Goal: Use online tool/utility: Utilize a website feature to perform a specific function

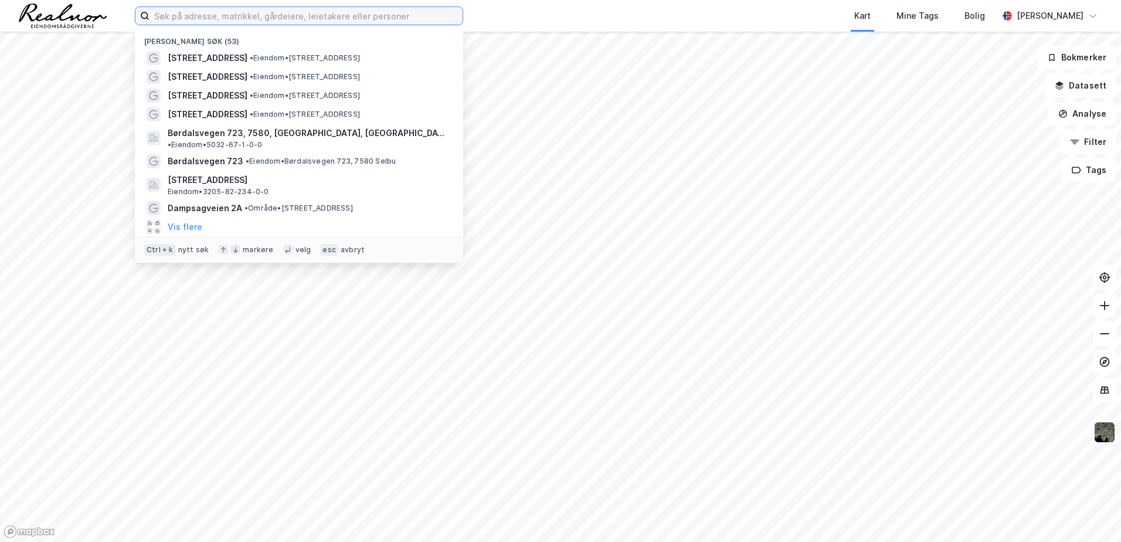
click at [301, 17] on input at bounding box center [305, 16] width 313 height 18
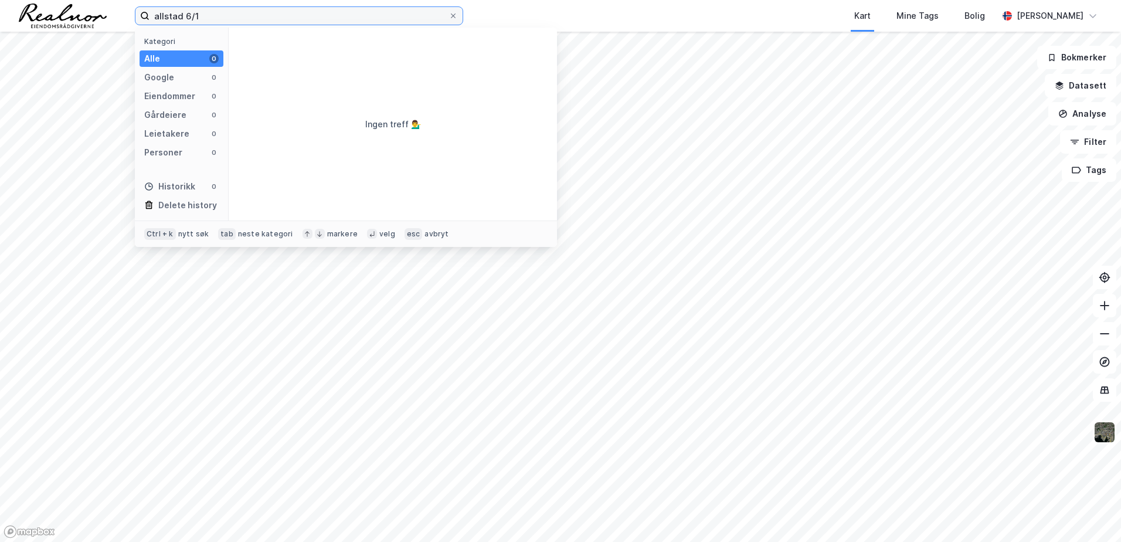
click at [301, 15] on input "allstad 6/1" at bounding box center [298, 16] width 299 height 18
drag, startPoint x: 259, startPoint y: 15, endPoint x: 151, endPoint y: 22, distance: 108.1
click at [151, 22] on input "allstad 6/1" at bounding box center [298, 16] width 299 height 18
type input "rakkestad 6/1"
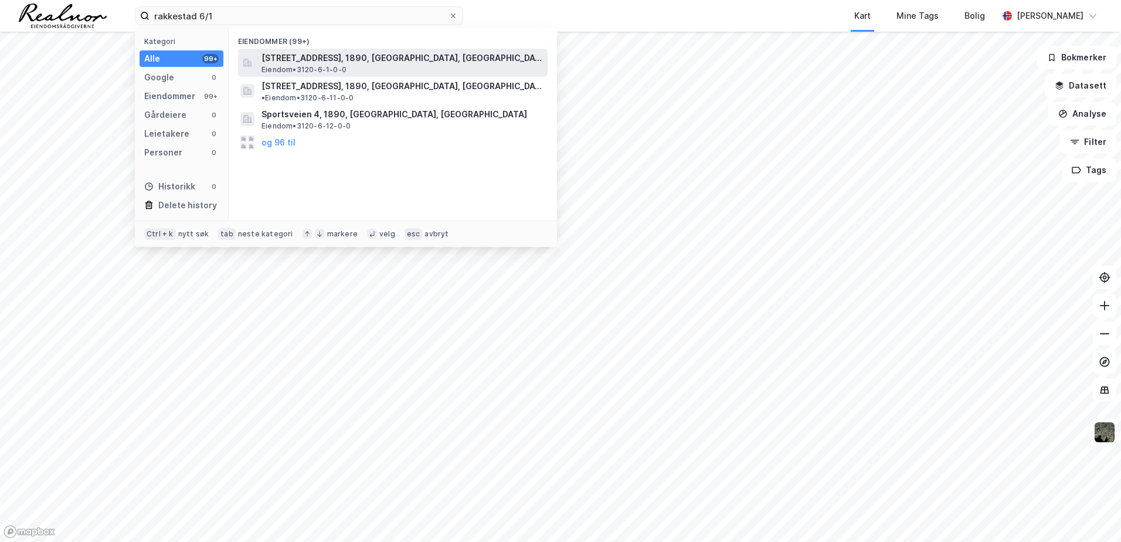
click at [429, 60] on span "[STREET_ADDRESS], 1890, [GEOGRAPHIC_DATA], [GEOGRAPHIC_DATA]" at bounding box center [401, 58] width 281 height 14
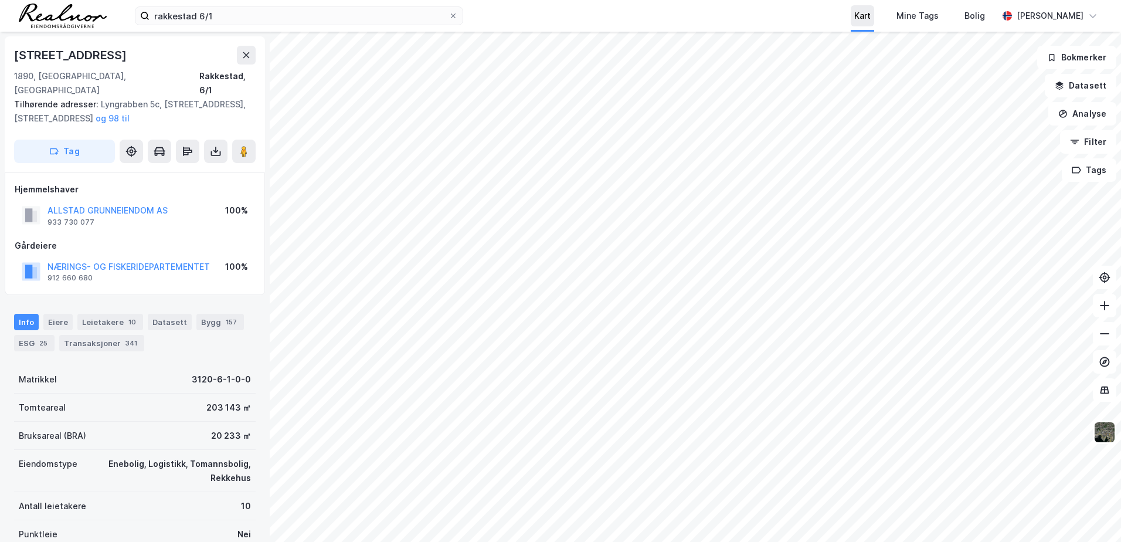
click at [869, 16] on div "Kart" at bounding box center [862, 16] width 16 height 14
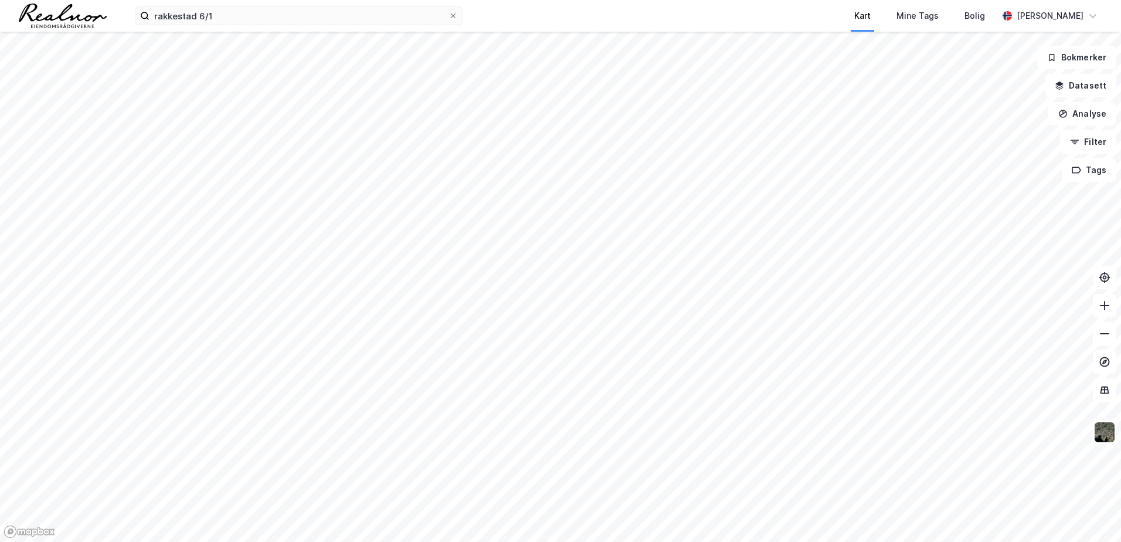
click at [854, 12] on div "Kart" at bounding box center [862, 16] width 42 height 32
click at [867, 15] on div "Kart" at bounding box center [862, 16] width 16 height 14
click at [1111, 442] on img at bounding box center [1104, 432] width 22 height 22
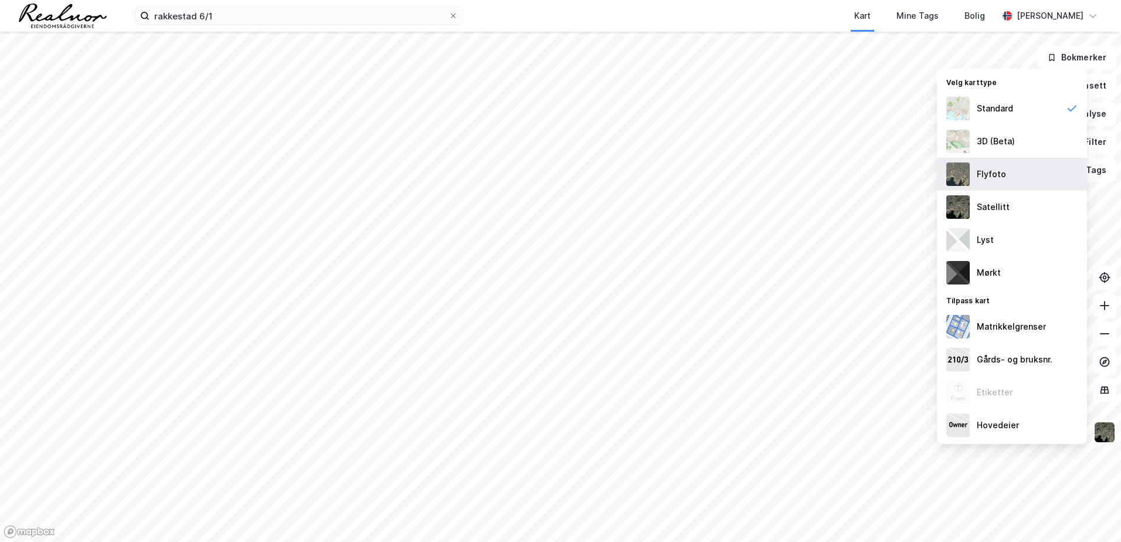
click at [986, 173] on div "Flyfoto" at bounding box center [991, 174] width 29 height 14
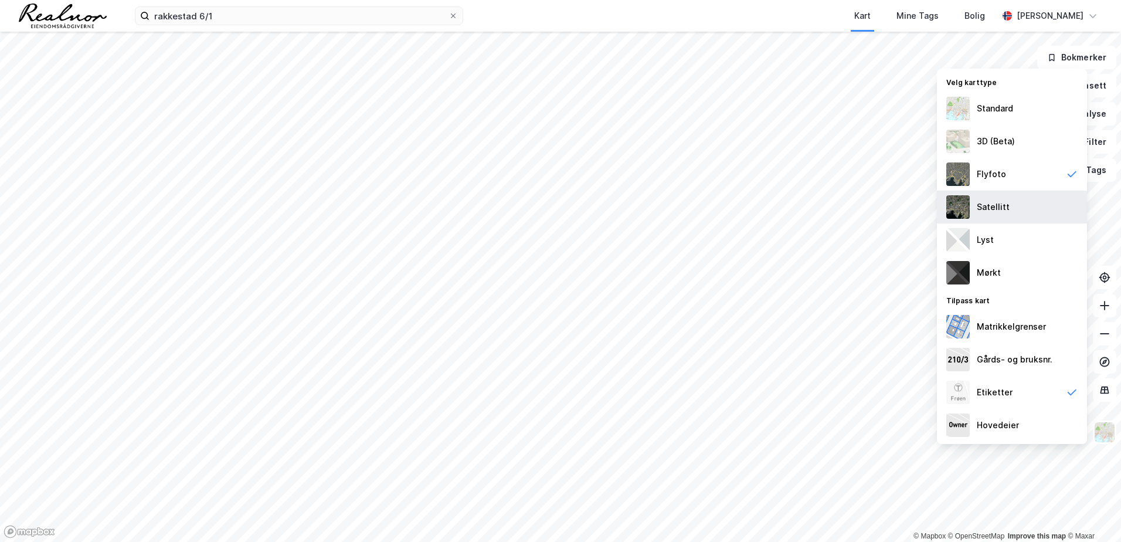
click at [987, 206] on div "Satellitt" at bounding box center [993, 207] width 33 height 14
click at [994, 170] on div "Flyfoto" at bounding box center [991, 174] width 29 height 14
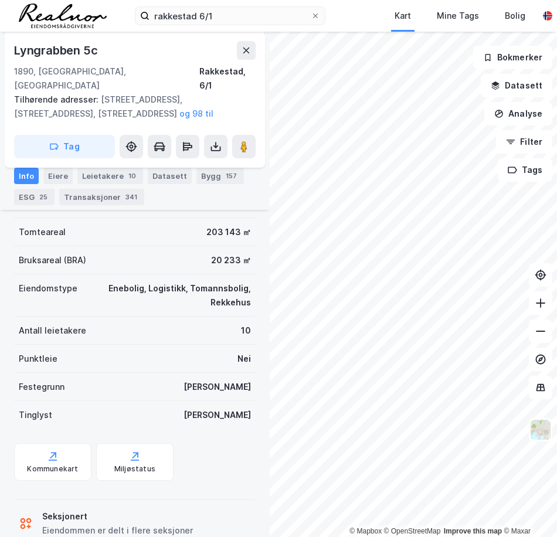
scroll to position [191, 0]
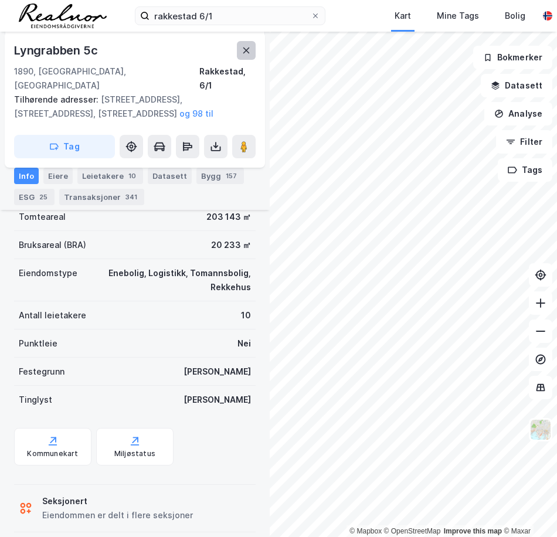
click at [243, 53] on icon at bounding box center [246, 50] width 9 height 9
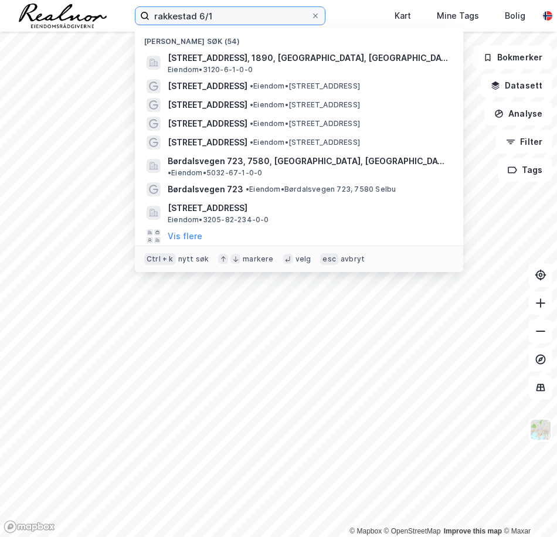
click at [222, 13] on input "rakkestad 6/1" at bounding box center [229, 16] width 161 height 18
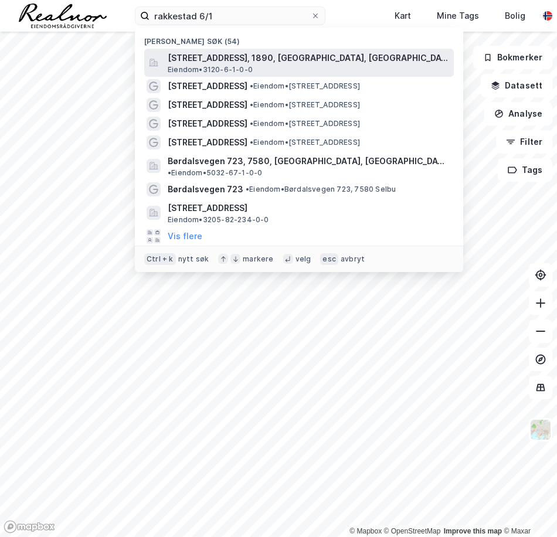
click at [277, 62] on span "[STREET_ADDRESS], 1890, [GEOGRAPHIC_DATA], [GEOGRAPHIC_DATA]" at bounding box center [308, 58] width 281 height 14
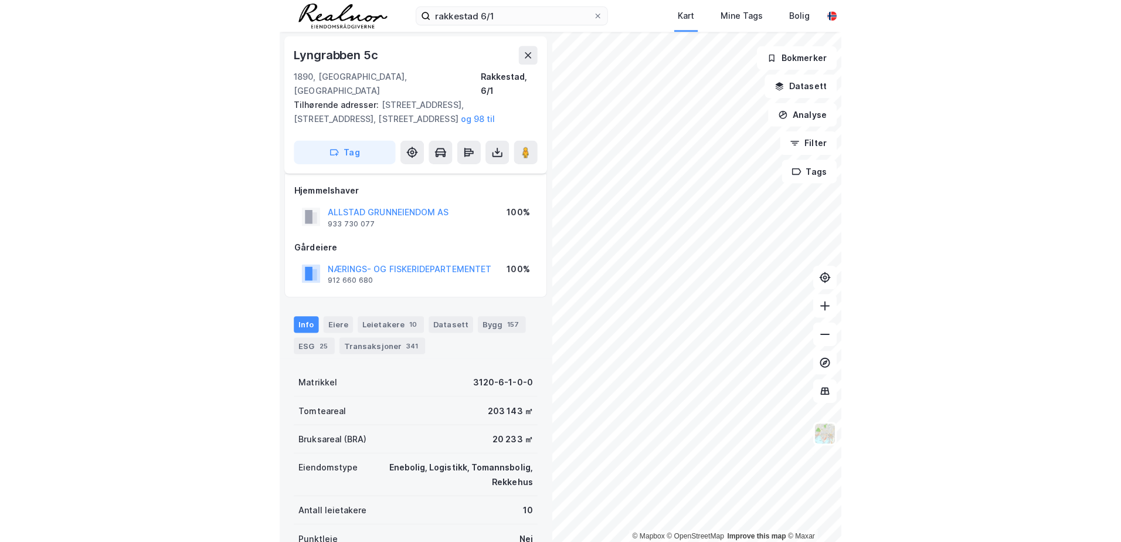
scroll to position [191, 0]
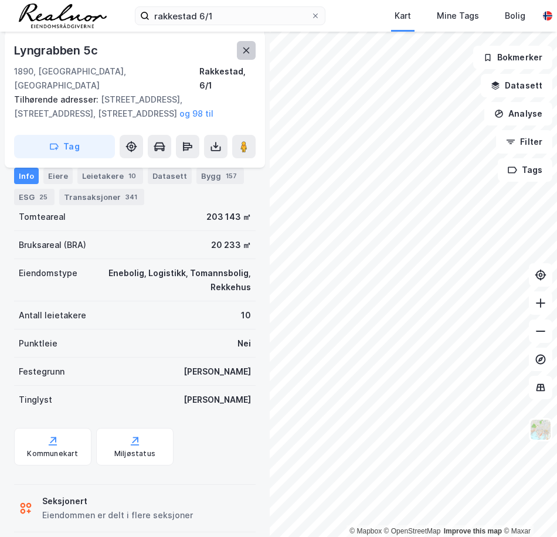
click at [240, 50] on button at bounding box center [246, 50] width 19 height 19
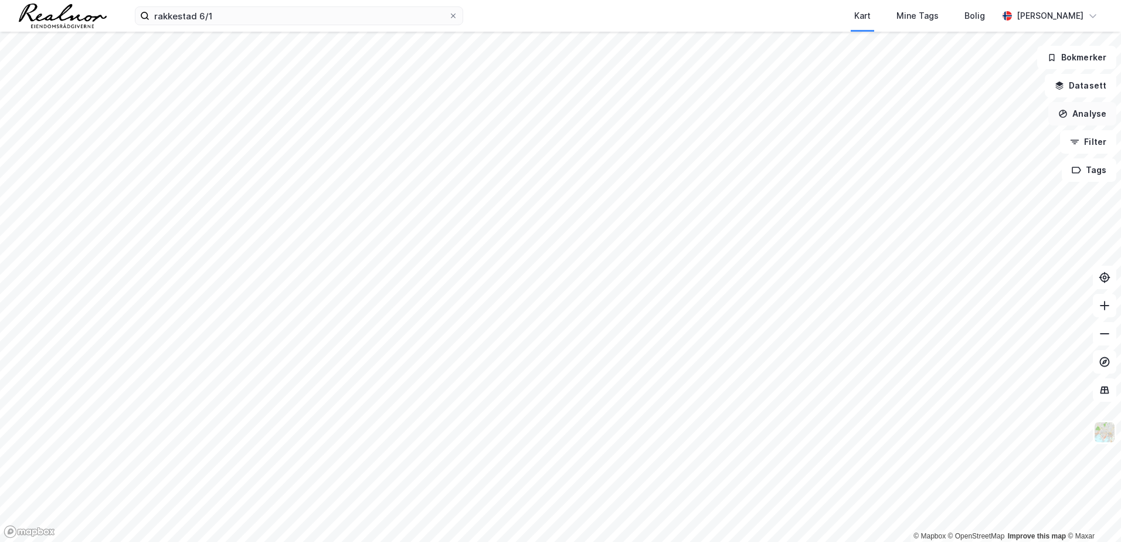
click at [1087, 113] on button "Analyse" at bounding box center [1082, 113] width 68 height 23
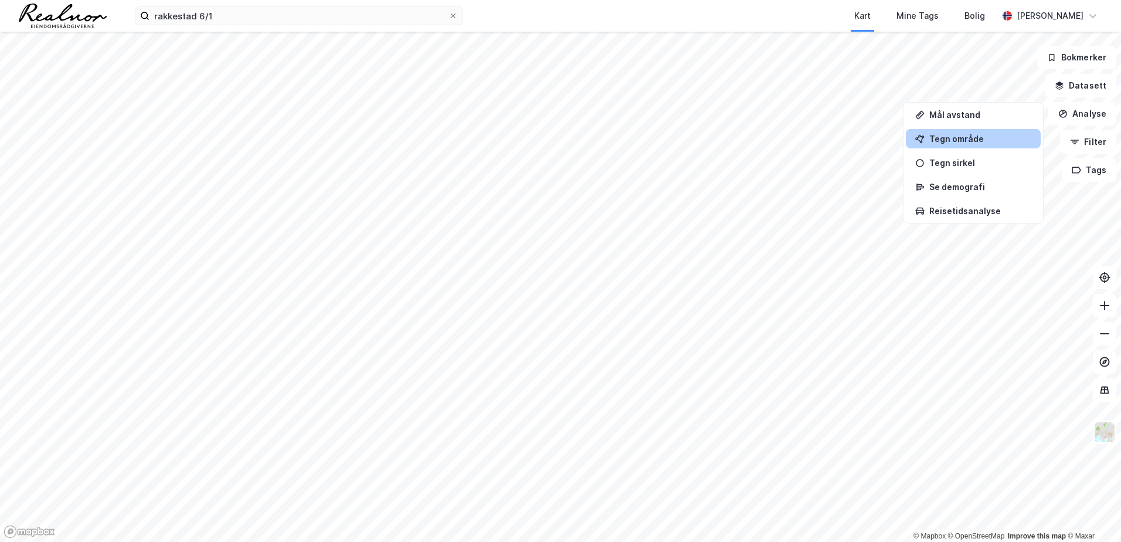
click at [976, 144] on div "Tegn område" at bounding box center [973, 138] width 135 height 19
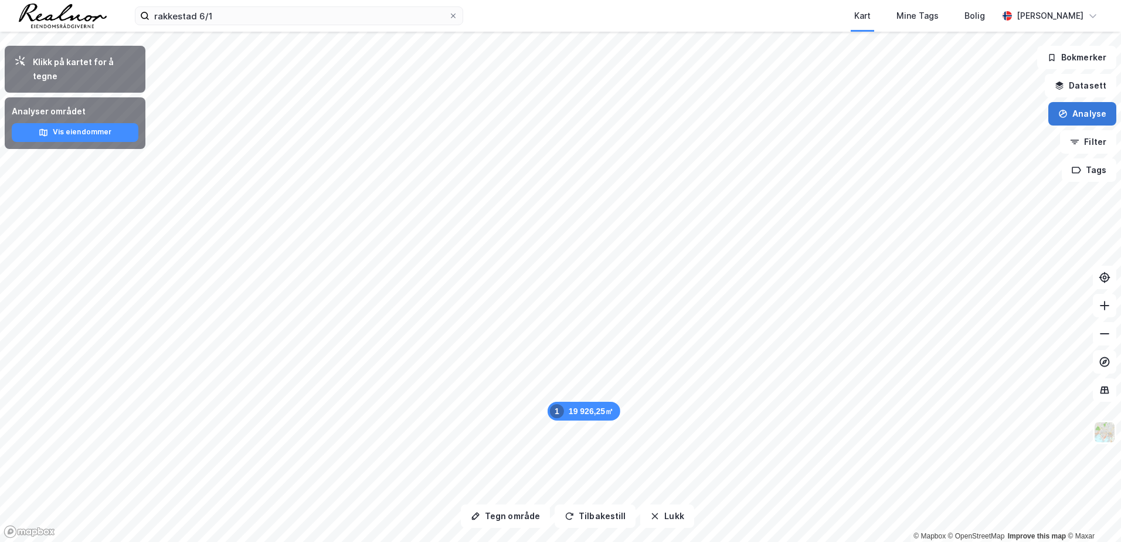
click at [1080, 110] on button "Analyse" at bounding box center [1082, 113] width 68 height 23
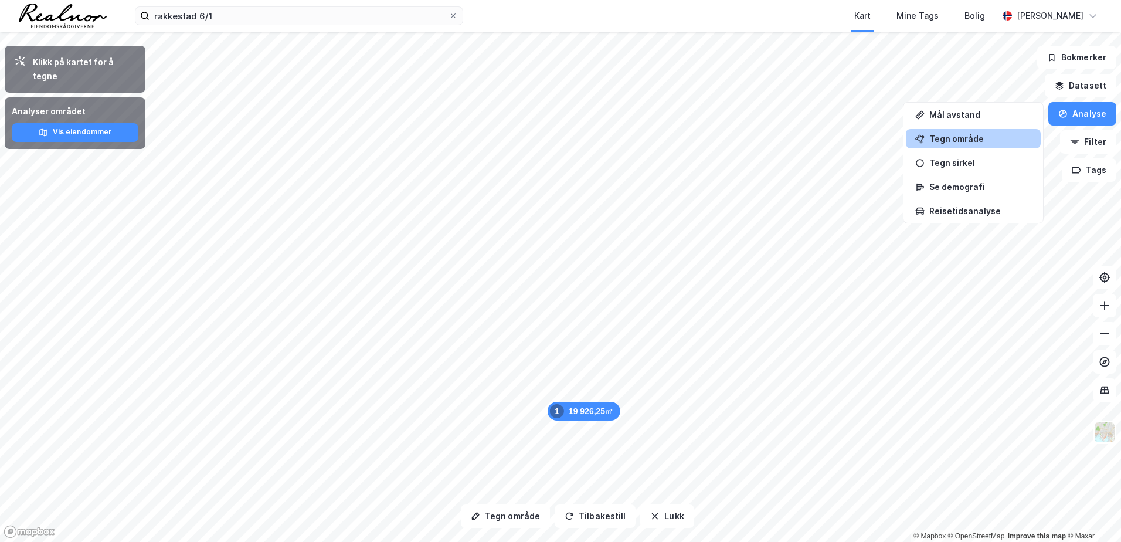
click at [983, 133] on div "Tegn område" at bounding box center [973, 138] width 135 height 19
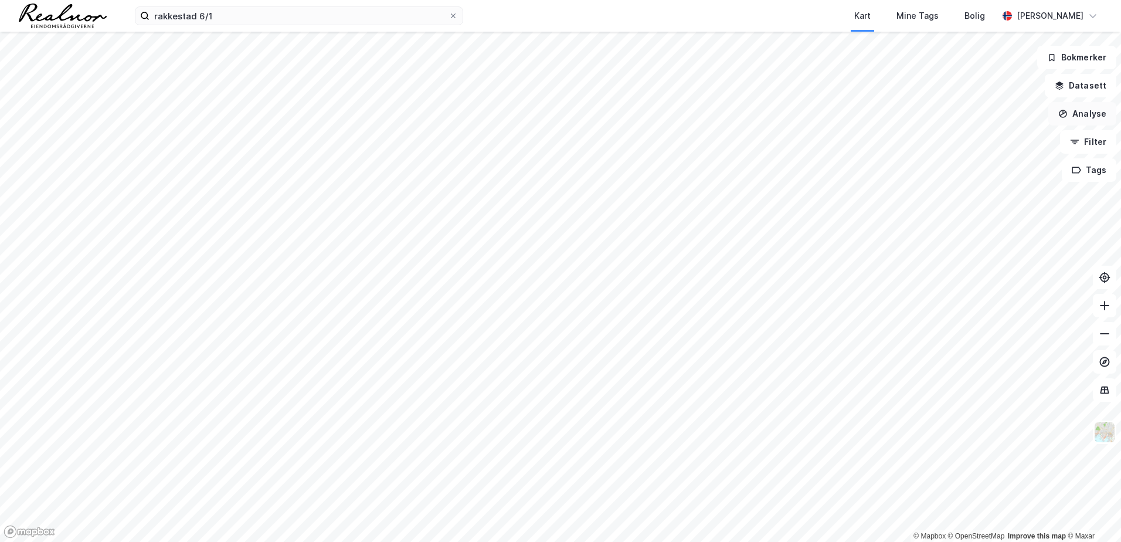
click at [1072, 116] on button "Analyse" at bounding box center [1082, 113] width 68 height 23
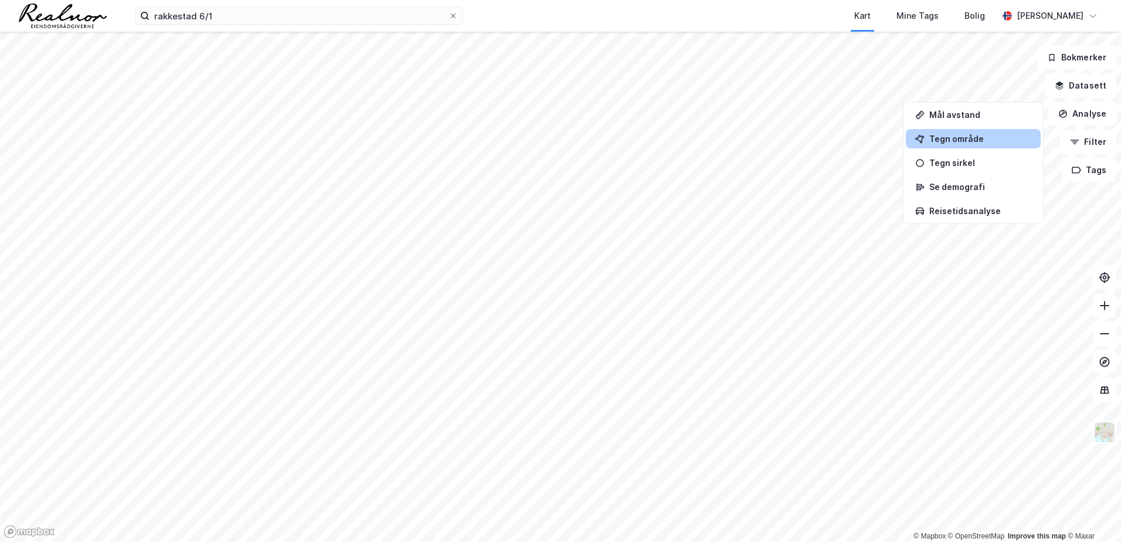
click at [980, 139] on div "Tegn område" at bounding box center [980, 139] width 102 height 10
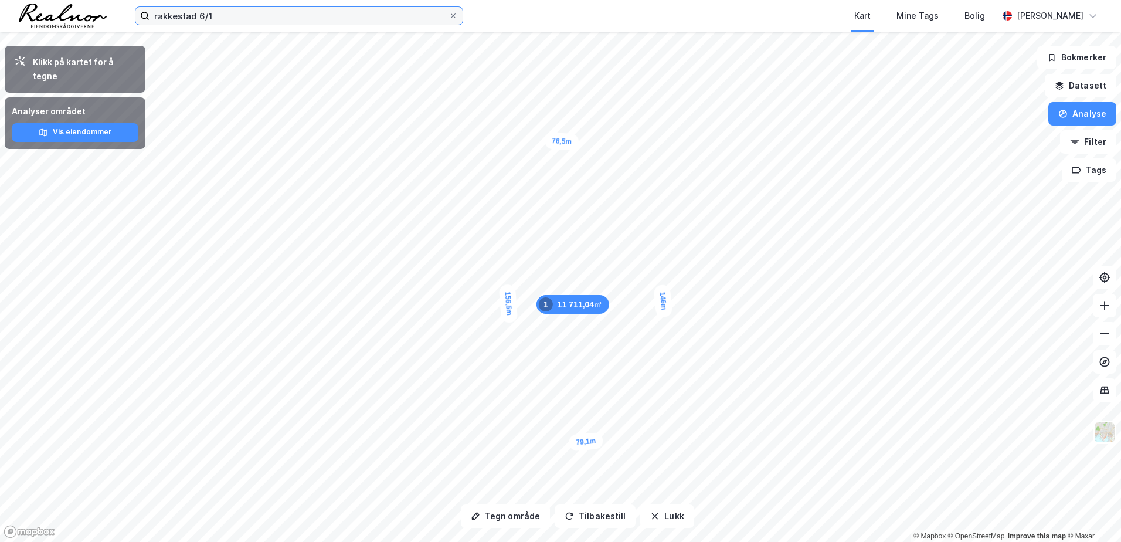
click at [260, 20] on input "rakkestad 6/1" at bounding box center [298, 16] width 299 height 18
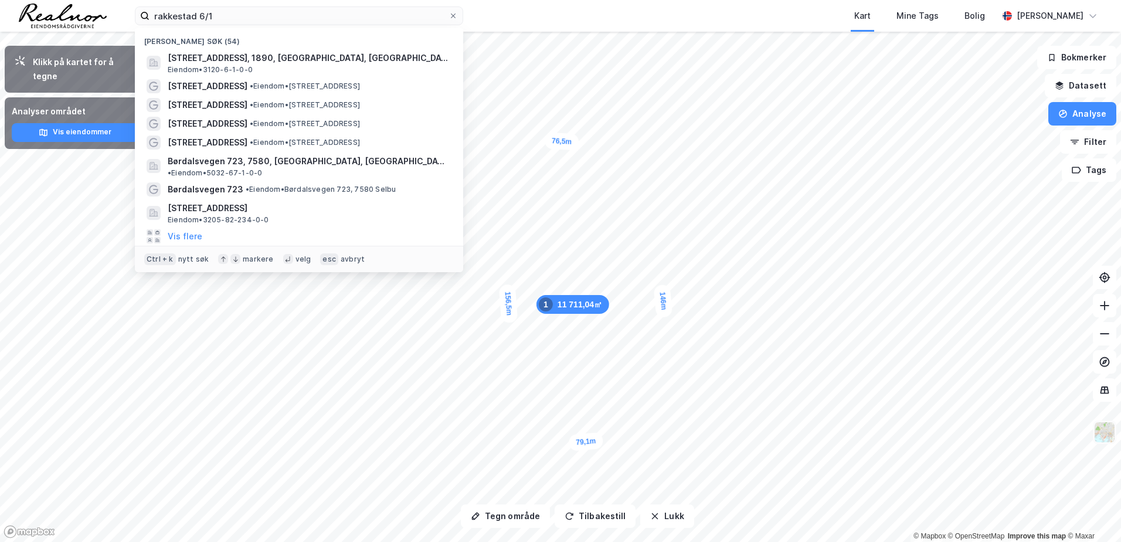
click at [1108, 430] on img at bounding box center [1104, 432] width 22 height 22
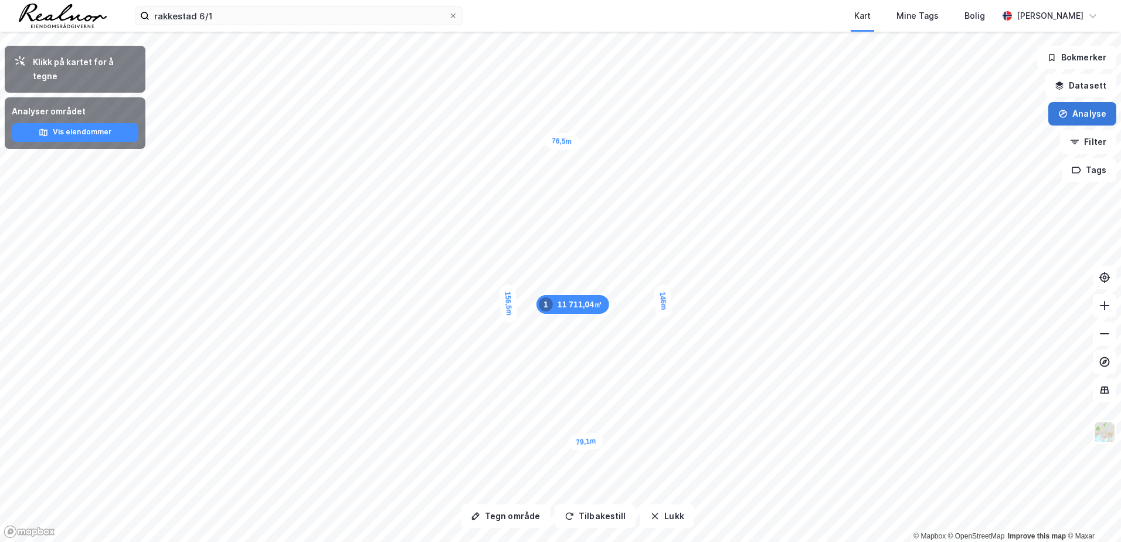
click at [1110, 119] on button "Analyse" at bounding box center [1082, 113] width 68 height 23
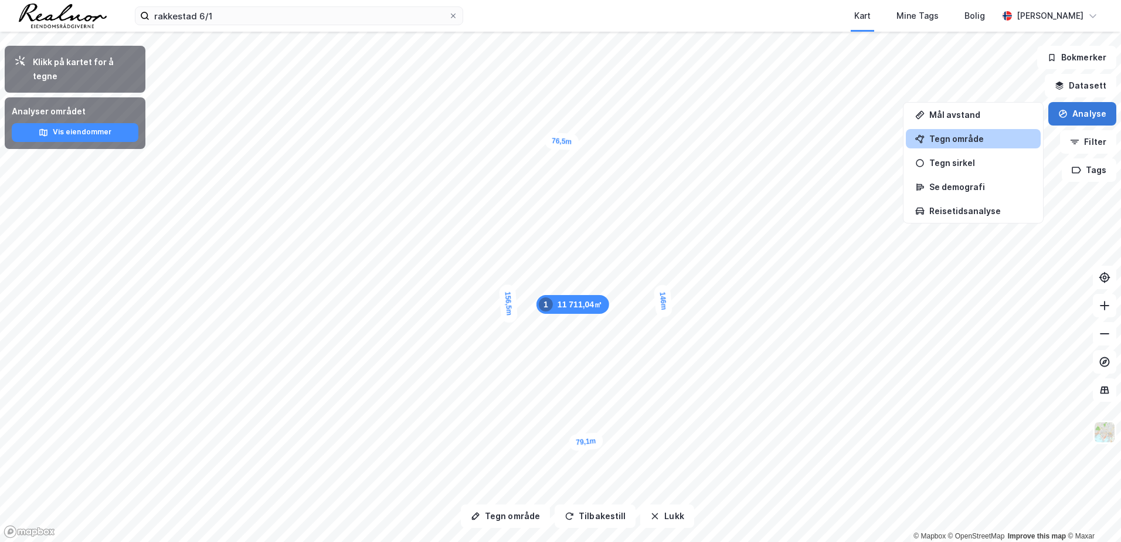
click at [1081, 119] on button "Analyse" at bounding box center [1082, 113] width 68 height 23
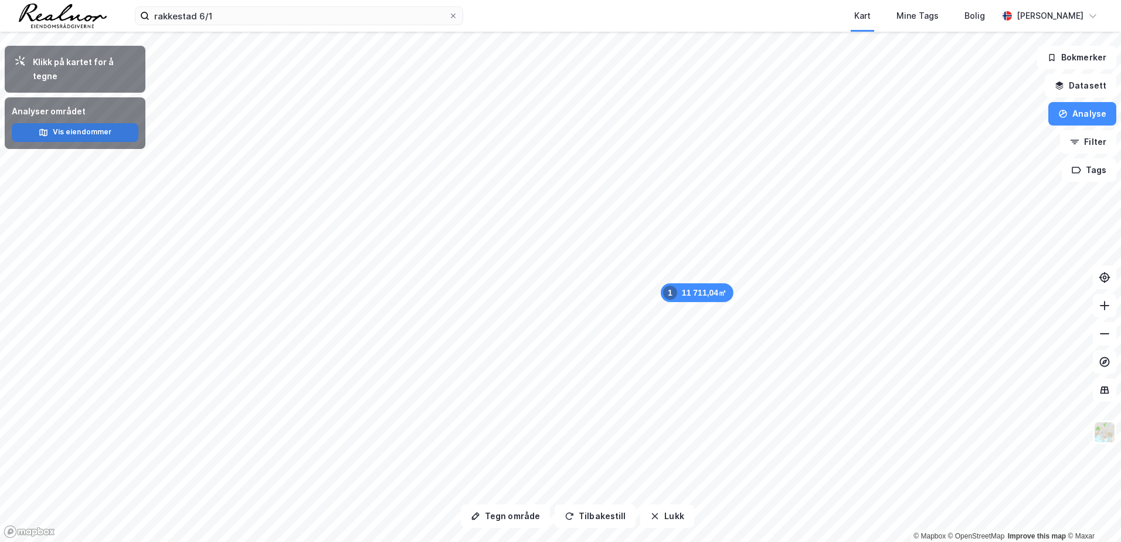
click at [113, 123] on button "Vis eiendommer" at bounding box center [75, 132] width 127 height 19
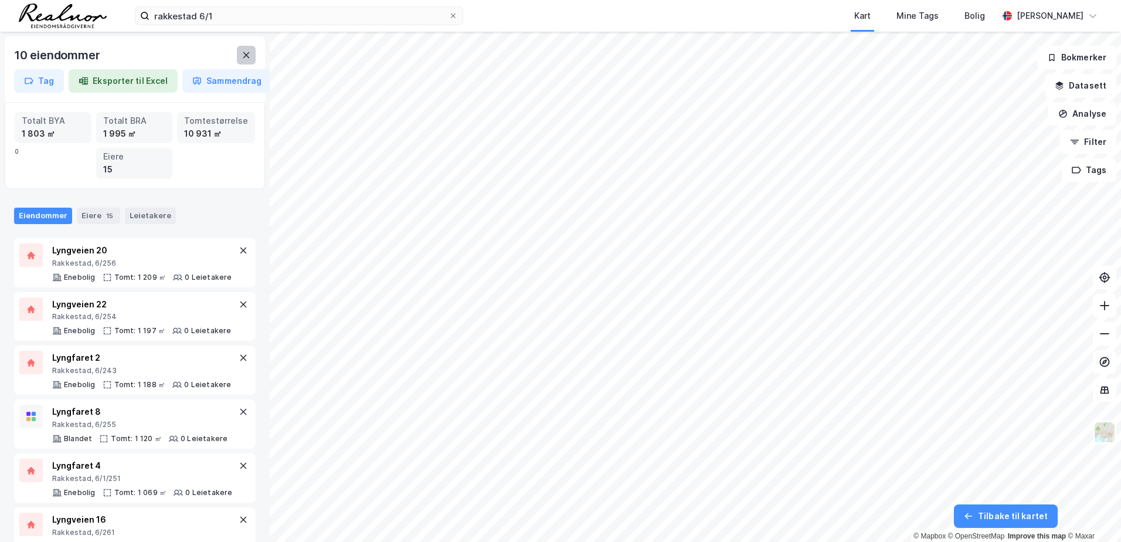
click at [240, 53] on button at bounding box center [246, 55] width 19 height 19
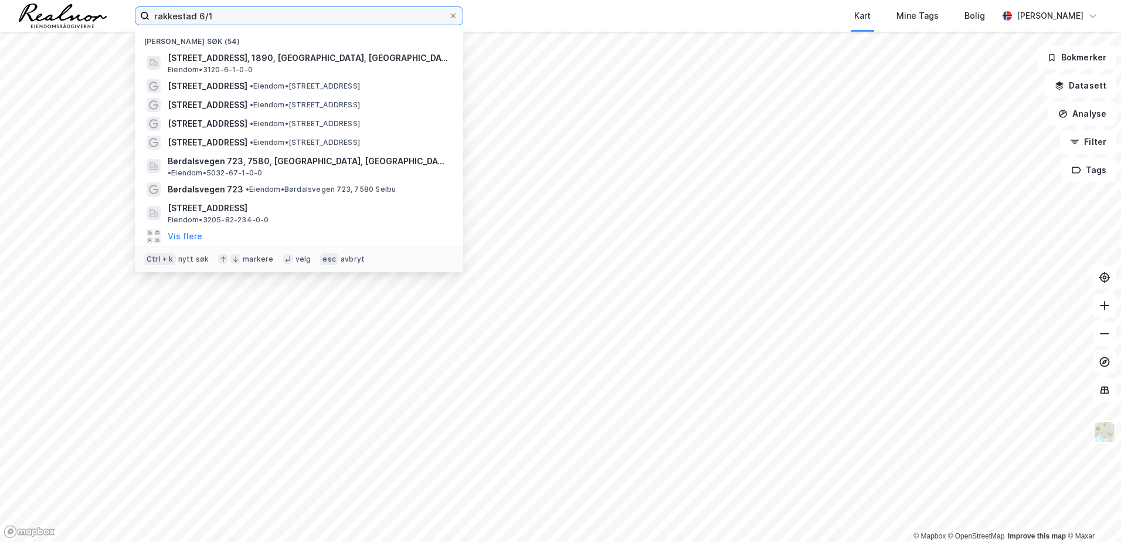
click at [226, 11] on input "rakkestad 6/1" at bounding box center [298, 16] width 299 height 18
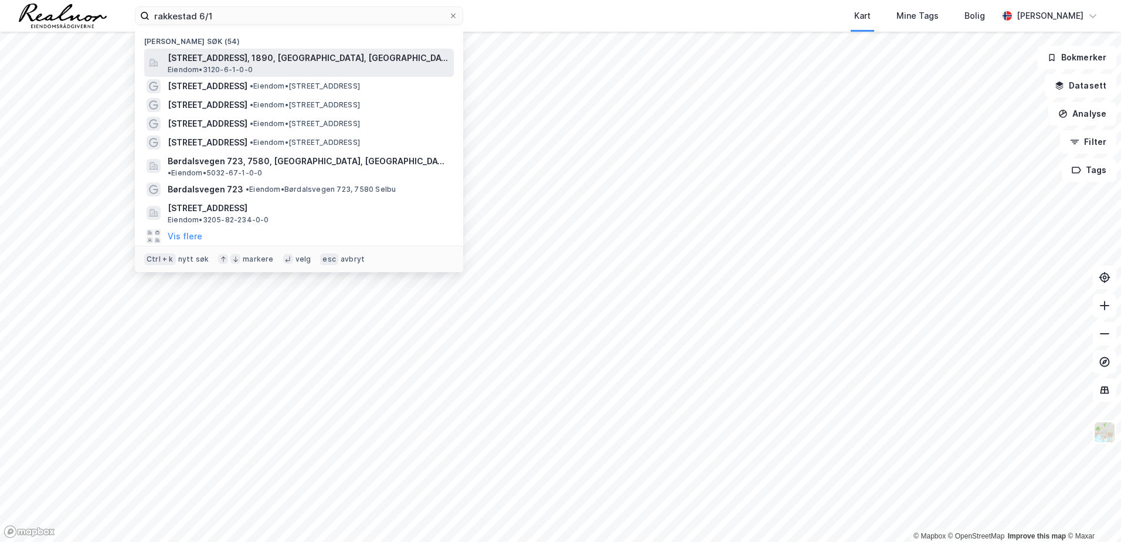
click at [233, 71] on span "Eiendom • 3120-6-1-0-0" at bounding box center [210, 69] width 85 height 9
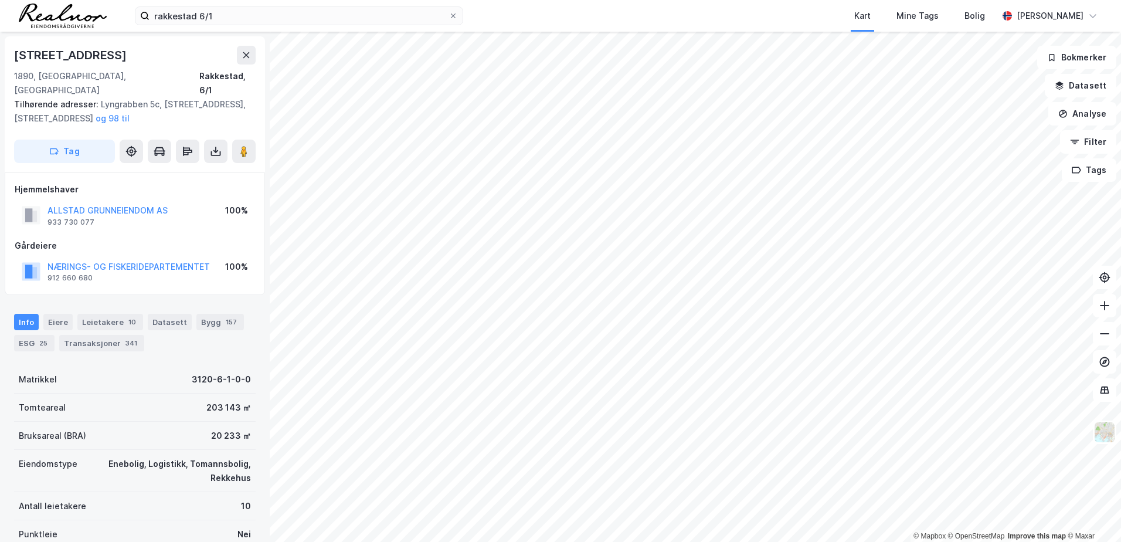
scroll to position [186, 0]
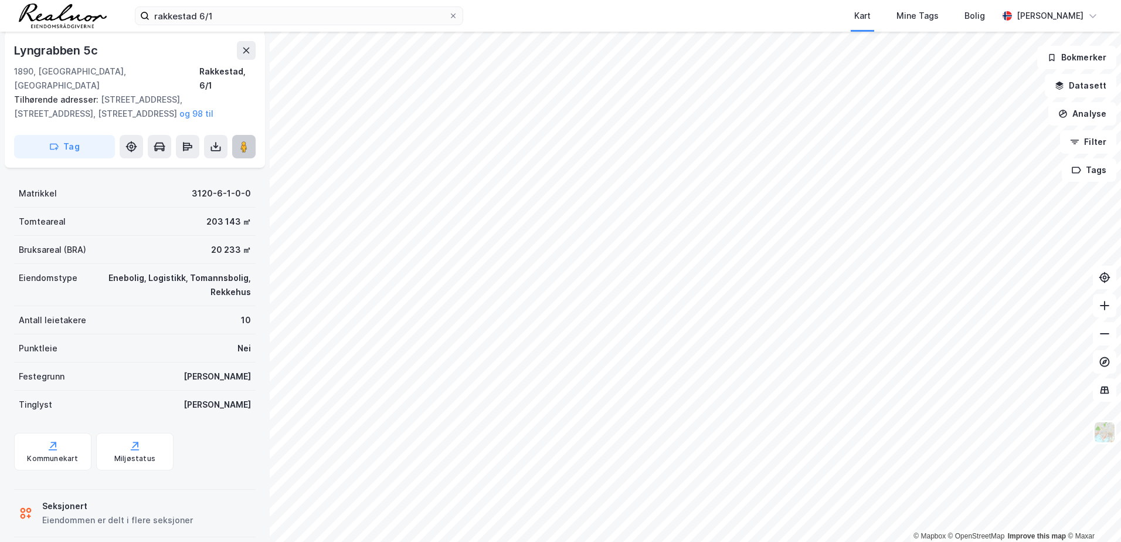
click at [254, 135] on button at bounding box center [243, 146] width 23 height 23
click at [1086, 113] on button "Analyse" at bounding box center [1082, 113] width 68 height 23
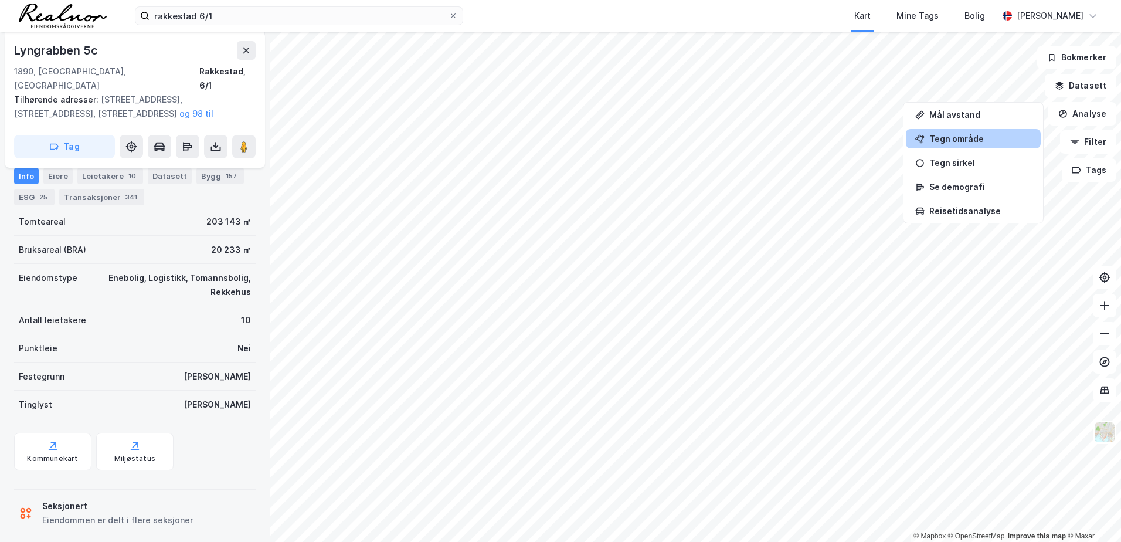
click at [963, 138] on div "Tegn område" at bounding box center [980, 139] width 102 height 10
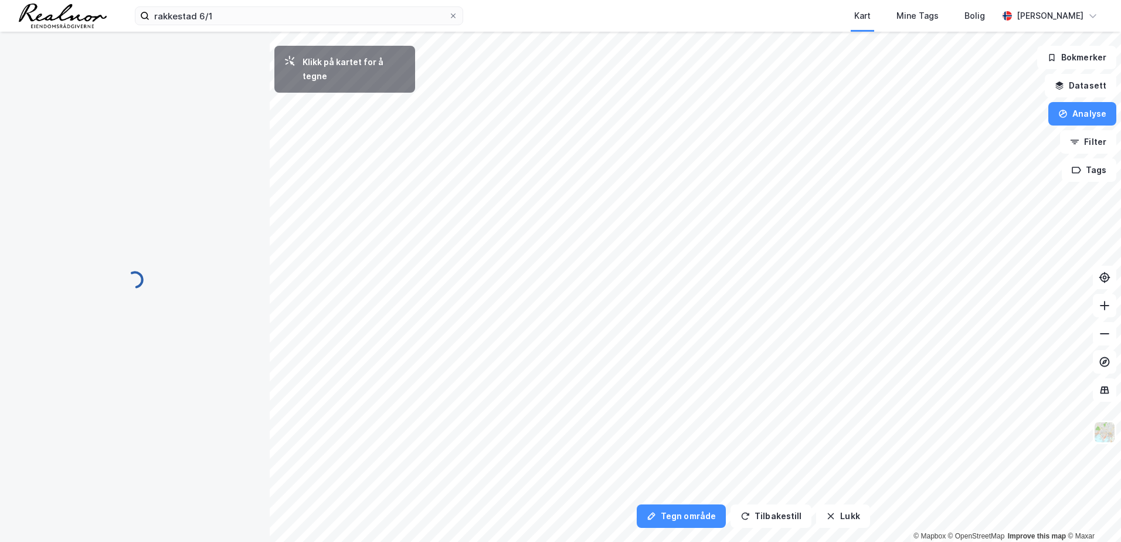
scroll to position [0, 0]
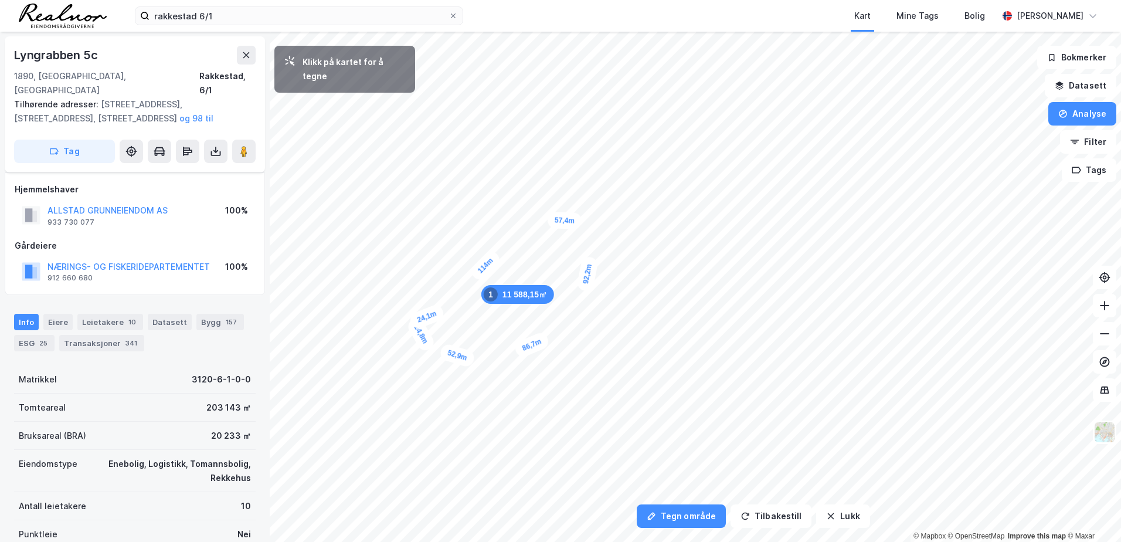
click at [440, 311] on div "24,1m" at bounding box center [427, 317] width 38 height 28
click at [517, 385] on div "16,4m" at bounding box center [518, 370] width 20 height 36
click at [507, 198] on div "18,6m" at bounding box center [513, 184] width 29 height 38
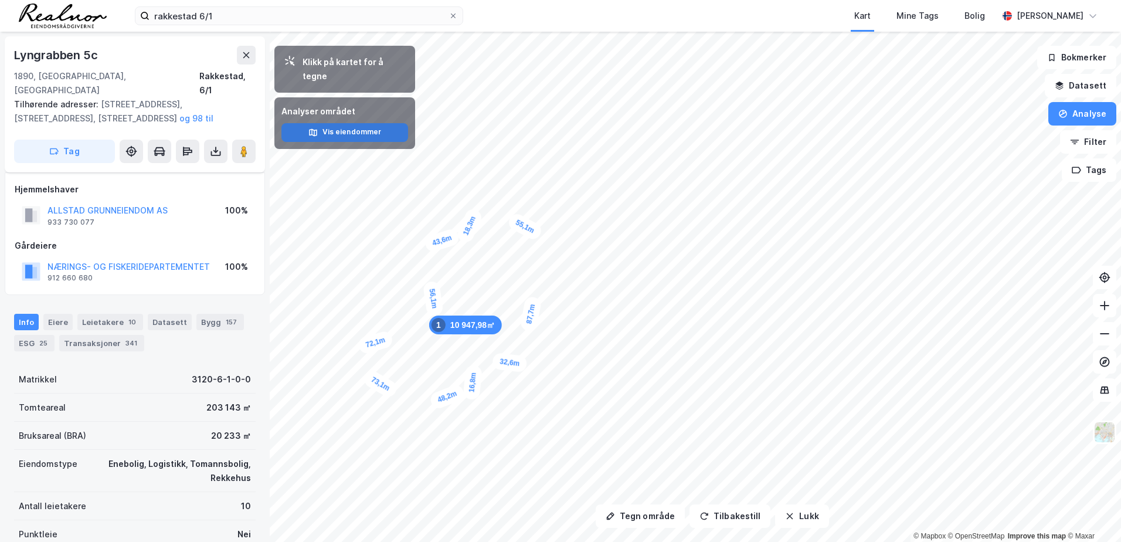
click at [323, 123] on button "Vis eiendommer" at bounding box center [344, 132] width 127 height 19
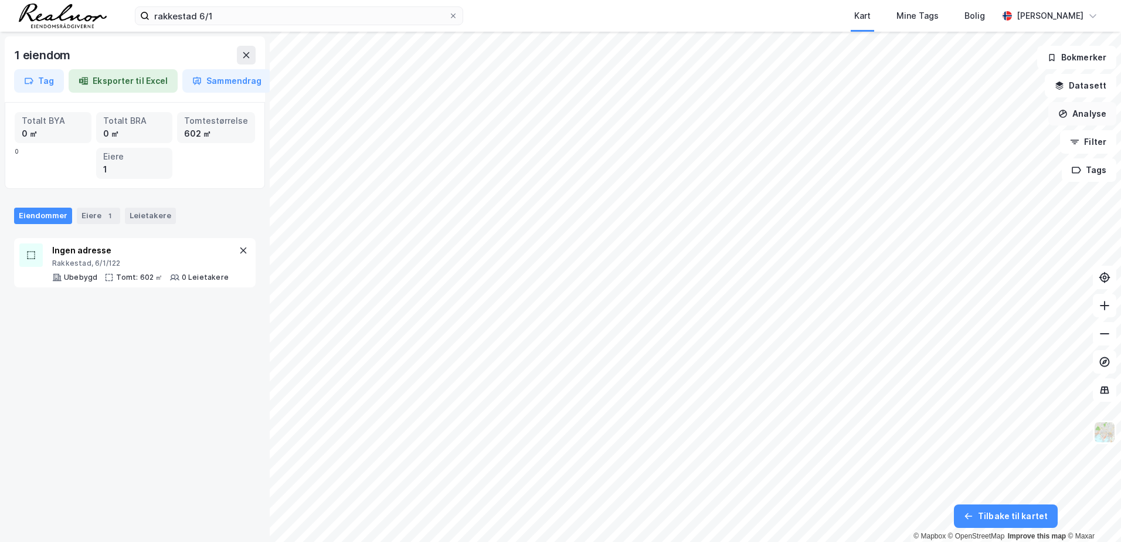
click at [1086, 109] on button "Analyse" at bounding box center [1082, 113] width 68 height 23
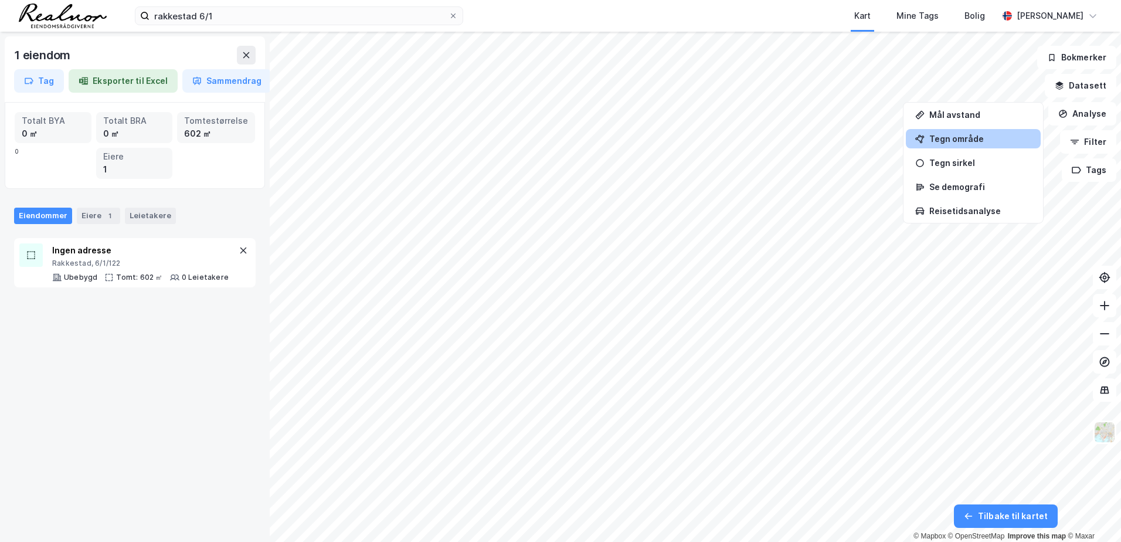
click at [970, 144] on div "Tegn område" at bounding box center [973, 138] width 135 height 19
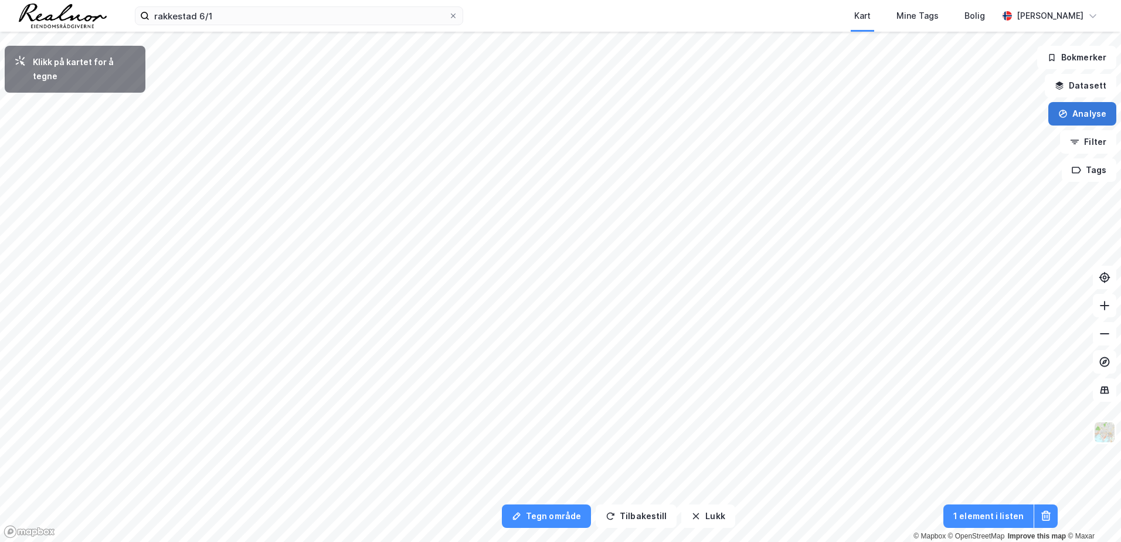
click at [1080, 111] on button "Analyse" at bounding box center [1082, 113] width 68 height 23
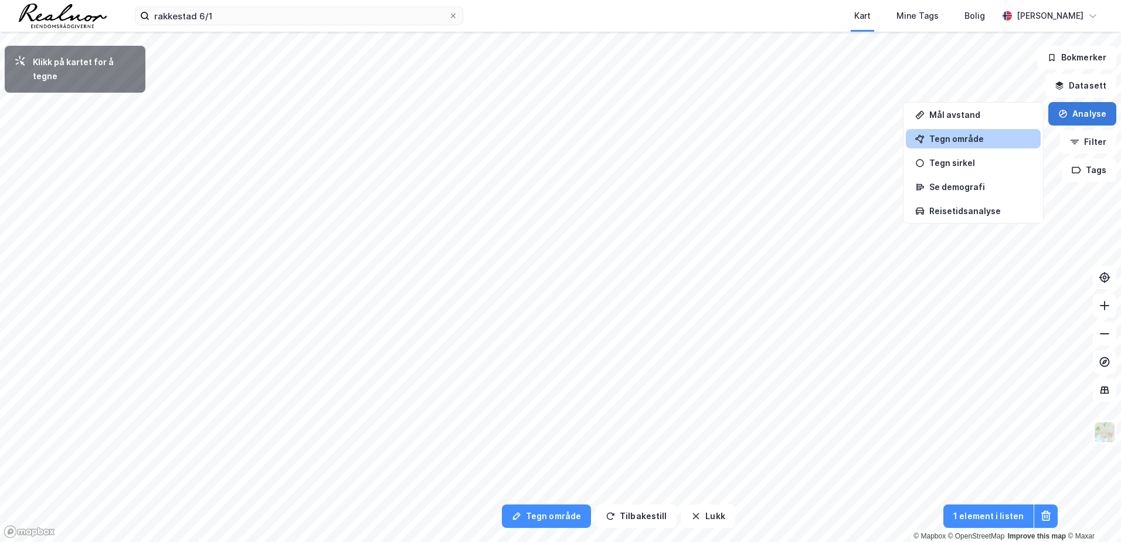
click at [1078, 110] on button "Analyse" at bounding box center [1082, 113] width 68 height 23
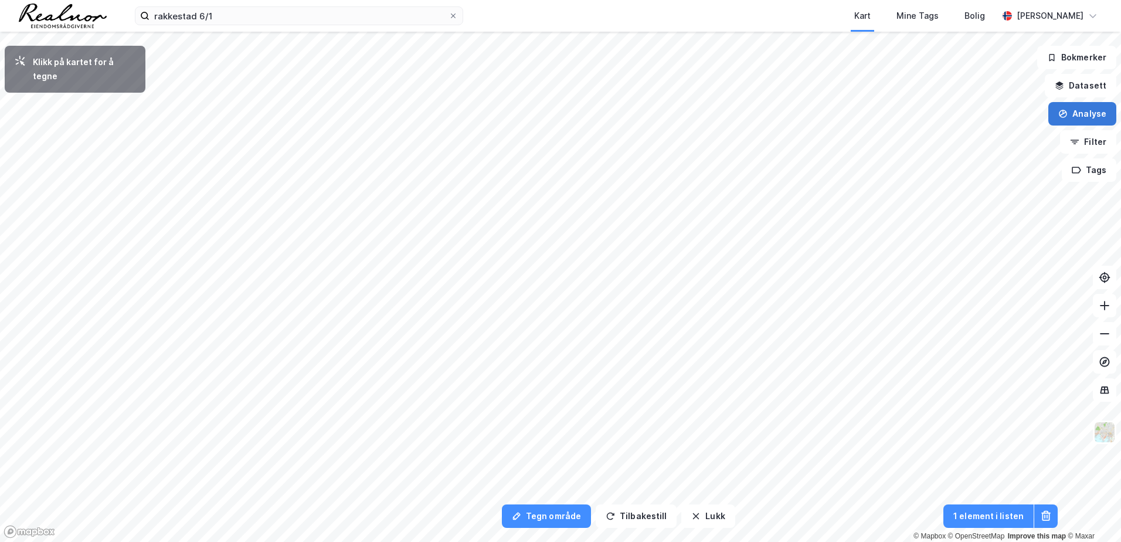
click at [1078, 110] on button "Analyse" at bounding box center [1082, 113] width 68 height 23
